Goal: Information Seeking & Learning: Find specific fact

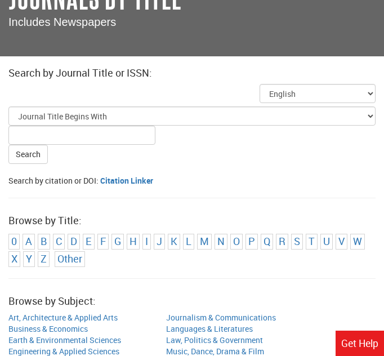
scroll to position [91, 0]
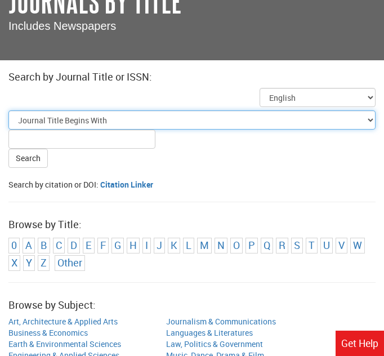
click at [100, 123] on select "Journal Title Begins With Journal Title Equals Journal Title Contains All Words…" at bounding box center [191, 119] width 367 height 19
click at [8, 110] on select "Journal Title Begins With Journal Title Equals Journal Title Contains All Words…" at bounding box center [191, 119] width 367 height 19
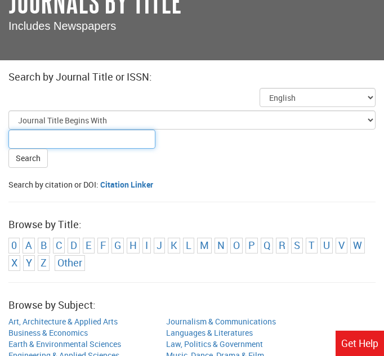
click at [116, 139] on input "Title Search Criteria" at bounding box center [81, 139] width 147 height 19
type input "adult sleep"
click at [8, 149] on button "Search" at bounding box center [27, 158] width 39 height 19
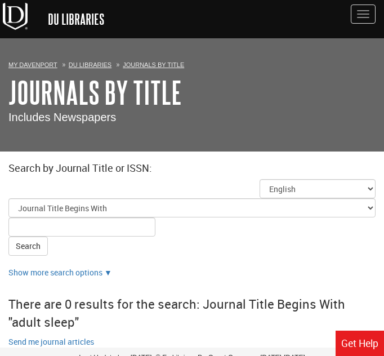
drag, startPoint x: 191, startPoint y: 229, endPoint x: 189, endPoint y: 218, distance: 12.0
click at [191, 229] on form "Select Title Search Type Journal Title Begins With Journal Title Equals Journal…" at bounding box center [191, 222] width 367 height 65
click at [100, 63] on link "DU Libraries" at bounding box center [90, 64] width 43 height 7
